Goal: Information Seeking & Learning: Compare options

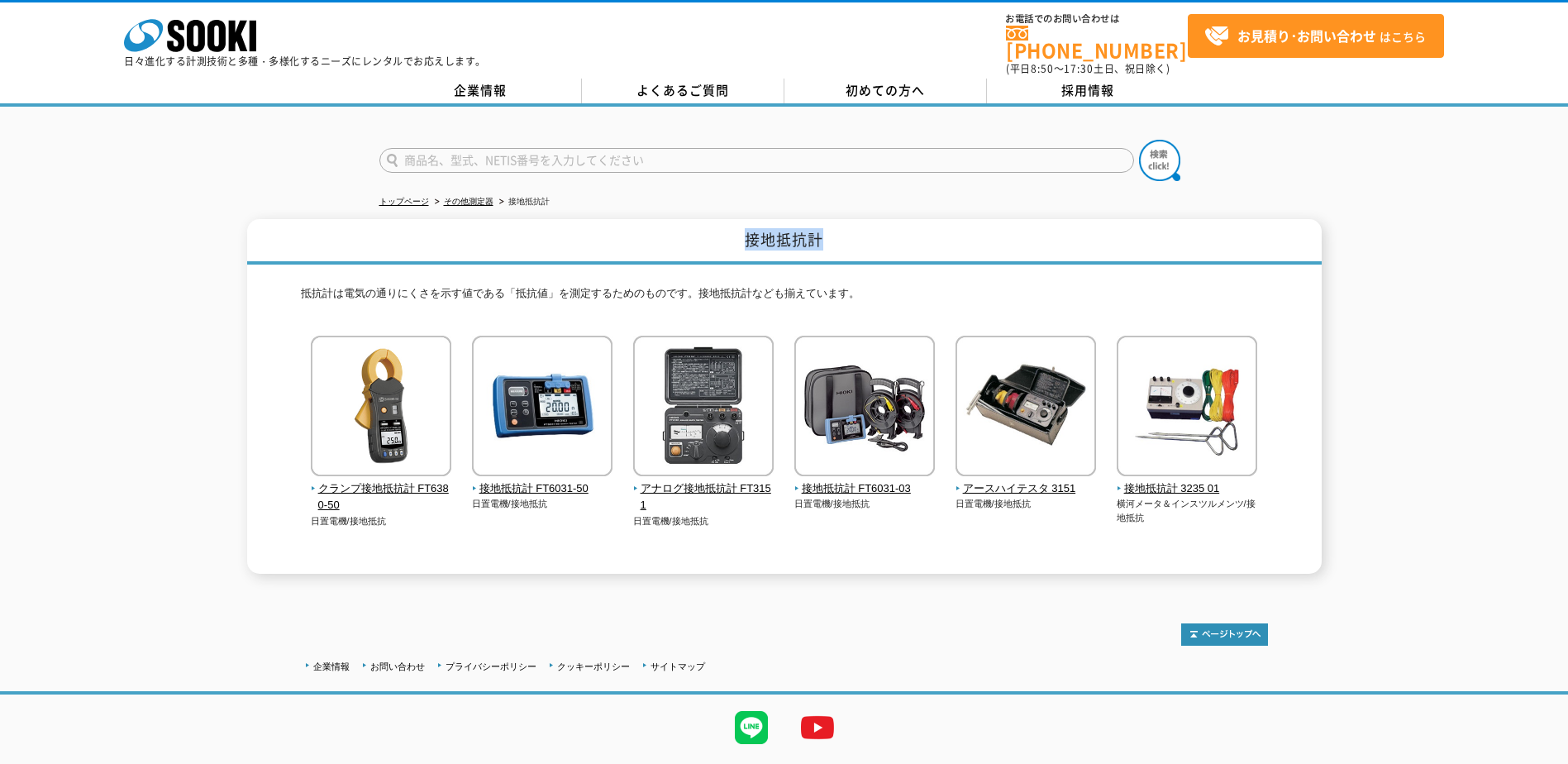
drag, startPoint x: 742, startPoint y: 230, endPoint x: 844, endPoint y: 239, distance: 102.4
click at [844, 239] on h1 "接地抵抗計" at bounding box center [784, 242] width 1075 height 45
drag, startPoint x: 844, startPoint y: 239, endPoint x: 845, endPoint y: 264, distance: 25.0
click at [845, 265] on div "抵抗計は電気の通りにくさを示す値である「抵抗値」を測定するためのものです。接地抵抗計なども揃えています。 クランプ接地抵抗計 FT6380-50 日置電機/接…" at bounding box center [784, 419] width 967 height 309
click at [854, 418] on img at bounding box center [865, 408] width 140 height 145
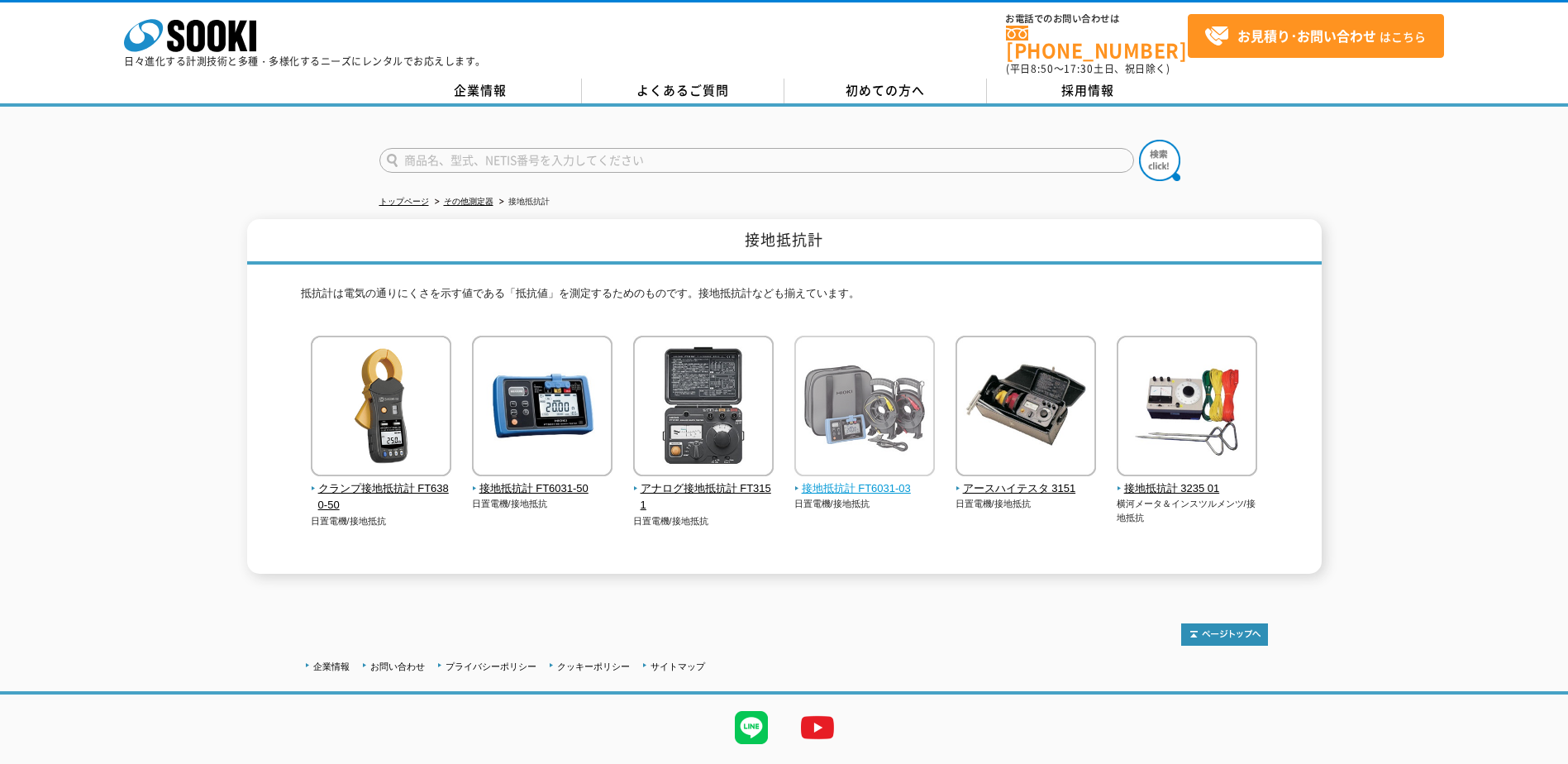
click at [873, 414] on img at bounding box center [865, 408] width 140 height 145
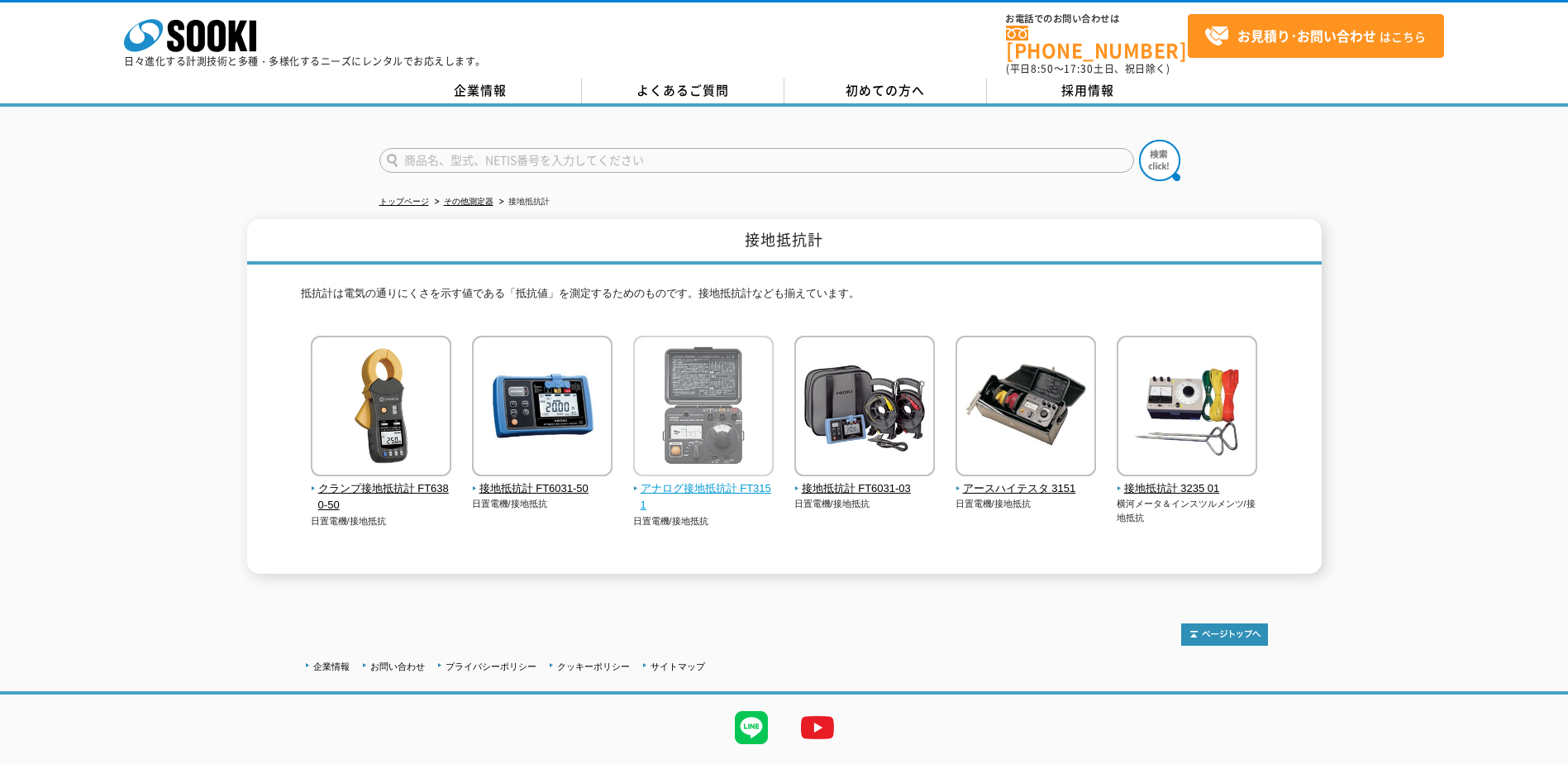
click at [737, 424] on img at bounding box center [703, 408] width 140 height 145
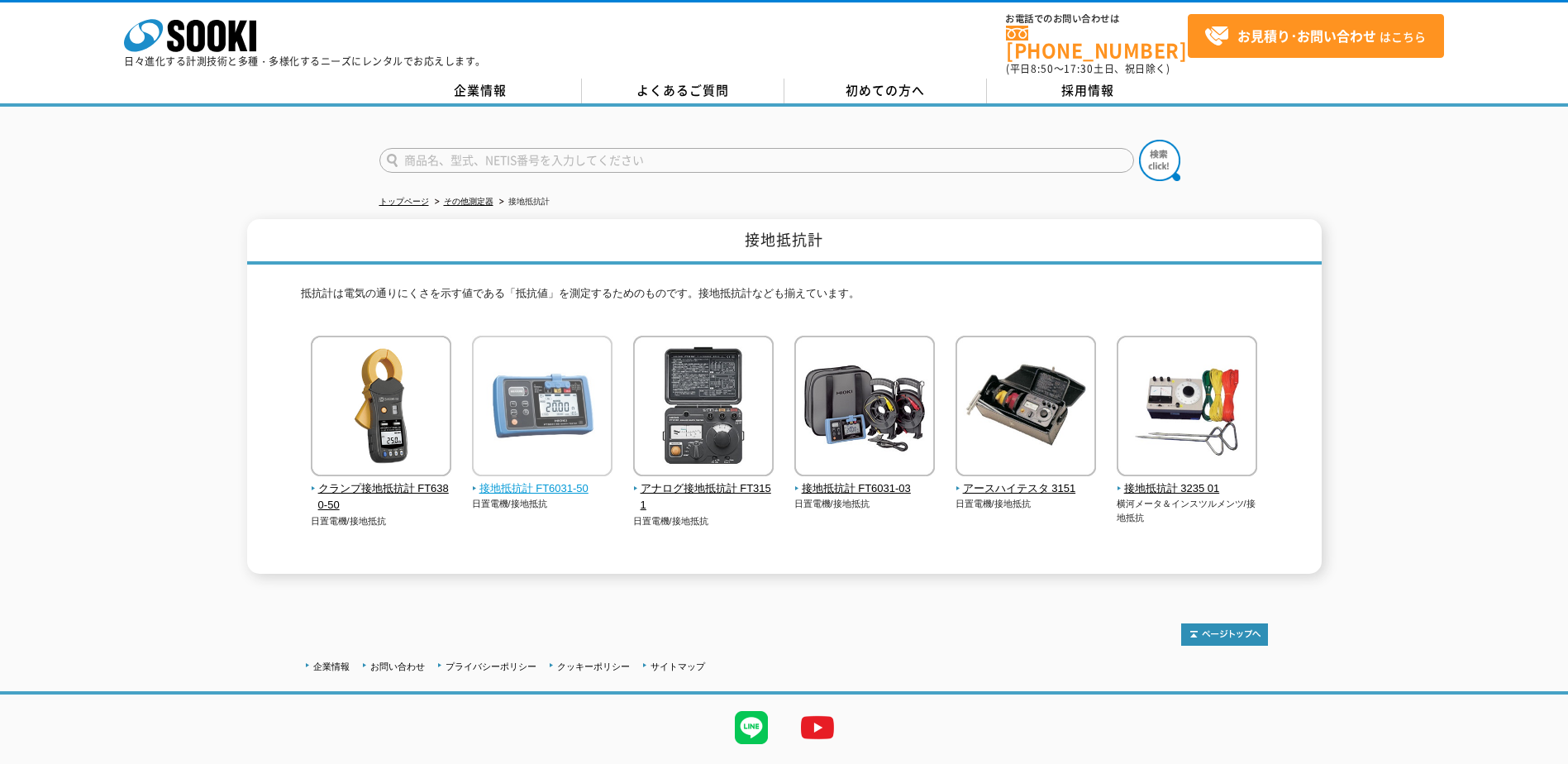
click at [548, 344] on img at bounding box center [542, 408] width 140 height 145
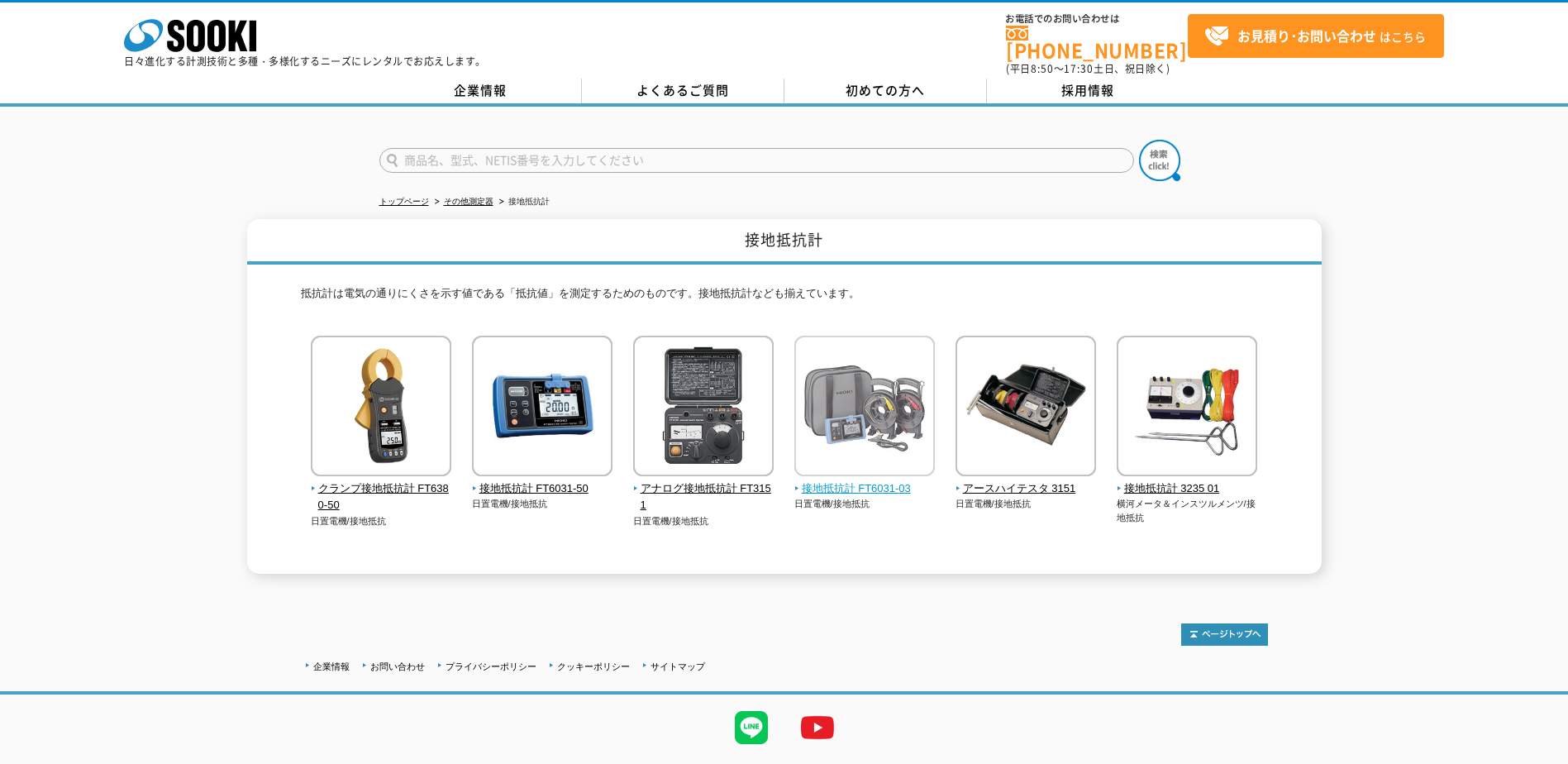
click at [897, 427] on img at bounding box center [865, 408] width 140 height 145
click at [906, 452] on img at bounding box center [865, 408] width 140 height 145
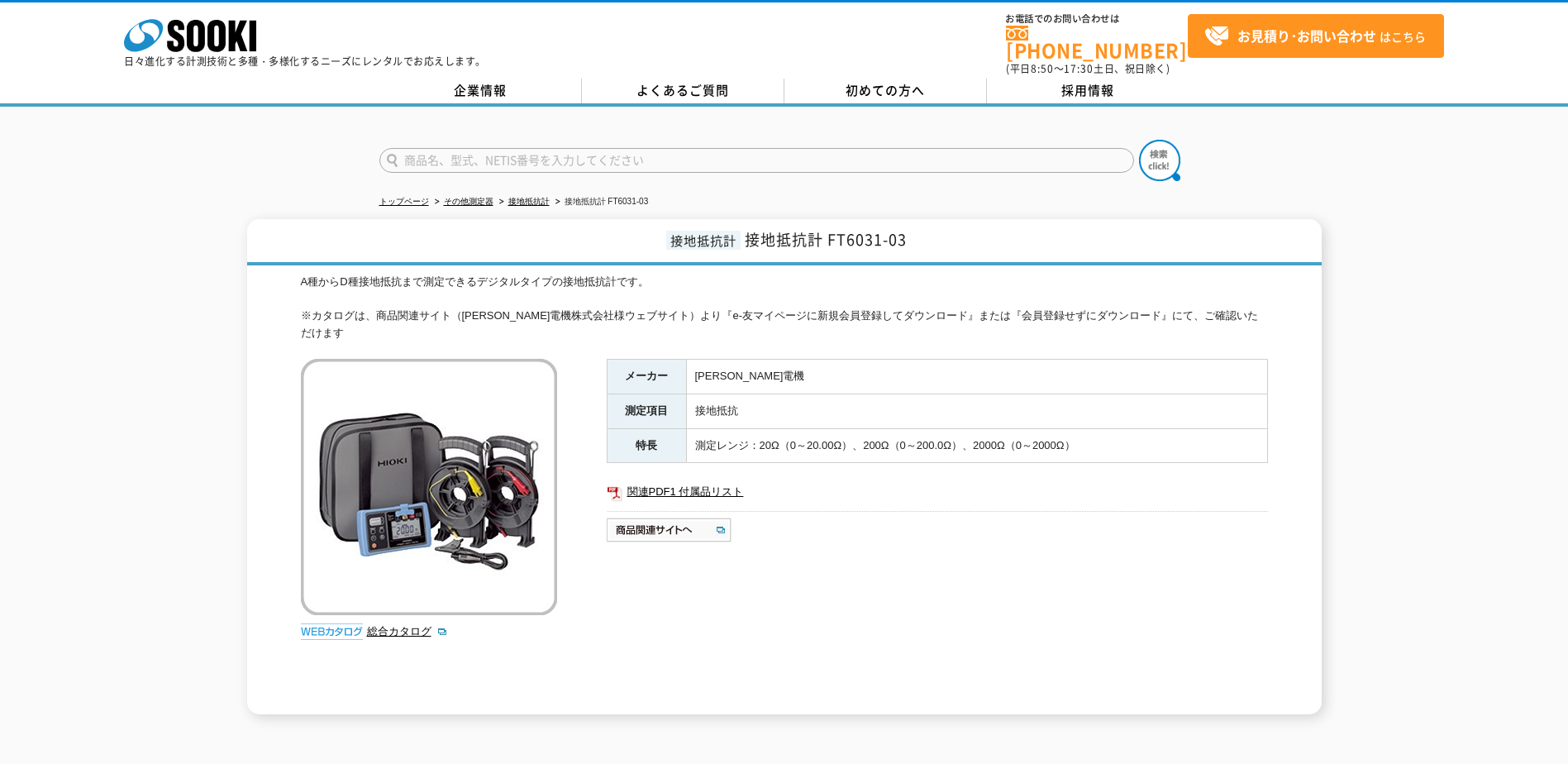
click at [616, 564] on div "メーカー 日置電機 測定項目 接地抵抗 特長 測定レンジ：20Ω（0～20.00Ω）、200Ω（0～200.0Ω）、2000Ω（0～2000Ω） 関連PDF1…" at bounding box center [937, 536] width 661 height 355
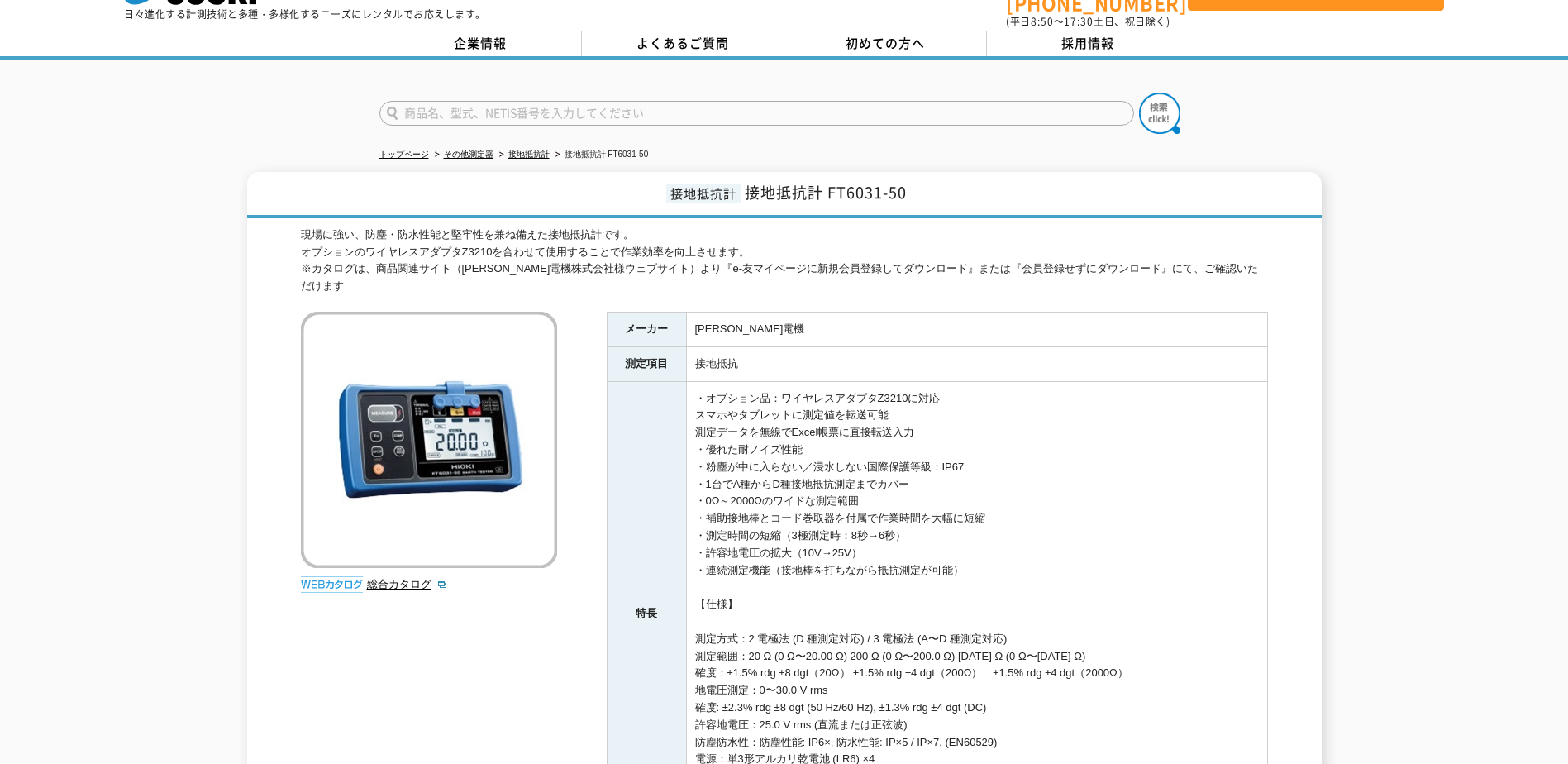
scroll to position [45, 0]
